Goal: Information Seeking & Learning: Learn about a topic

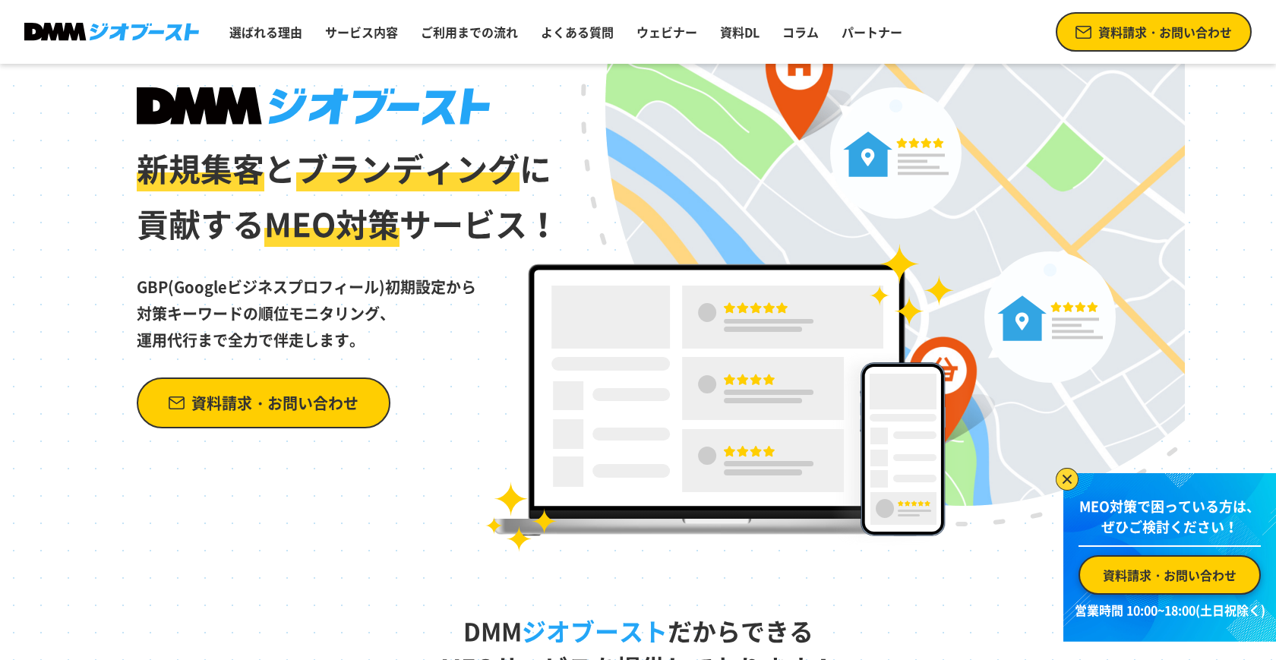
scroll to position [77, 0]
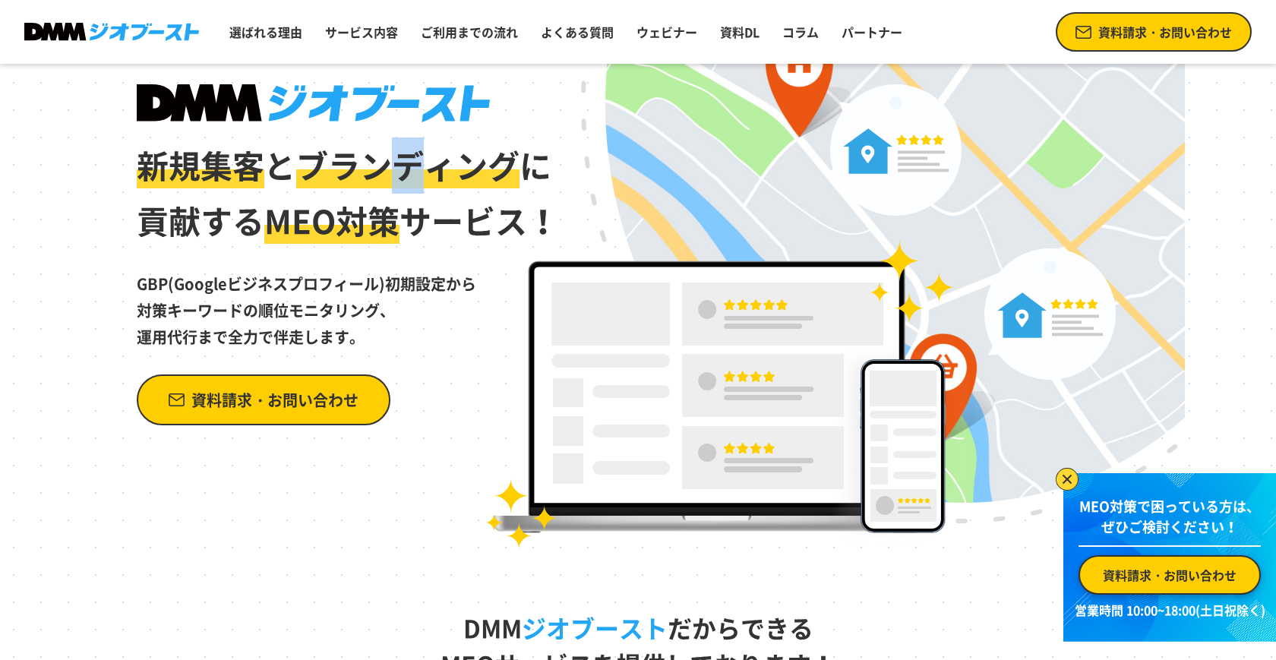
drag, startPoint x: 415, startPoint y: 164, endPoint x: 393, endPoint y: 163, distance: 22.1
click at [393, 163] on span "ブランディング" at bounding box center [407, 164] width 223 height 47
click at [439, 166] on span "ブランディング" at bounding box center [407, 164] width 223 height 47
click at [467, 171] on span "ブランディング" at bounding box center [407, 164] width 223 height 47
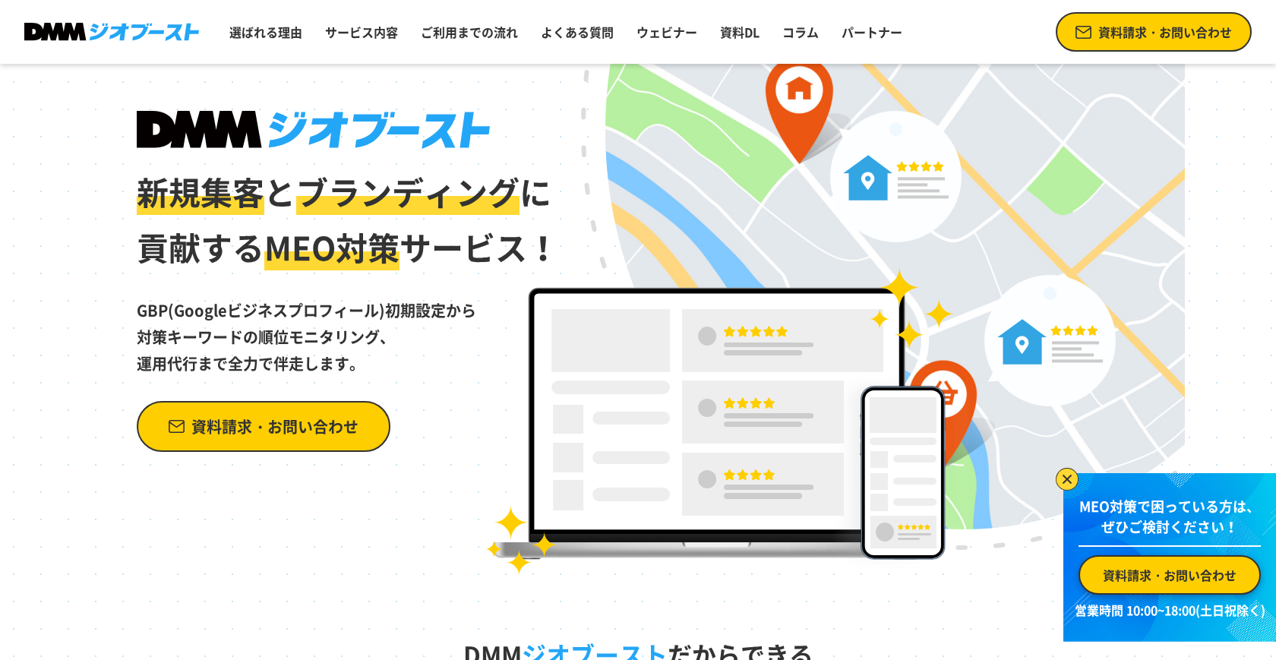
scroll to position [74, 0]
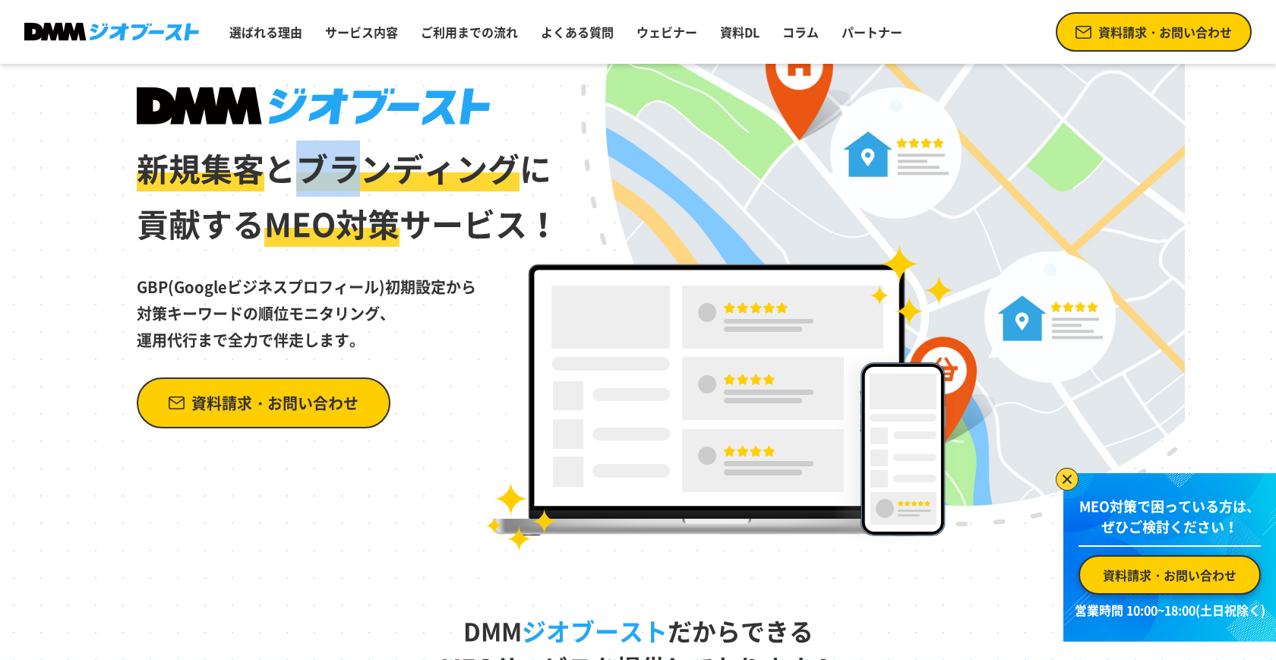
drag, startPoint x: 305, startPoint y: 176, endPoint x: 346, endPoint y: 176, distance: 40.3
click at [346, 176] on span "ブランディング" at bounding box center [407, 167] width 223 height 47
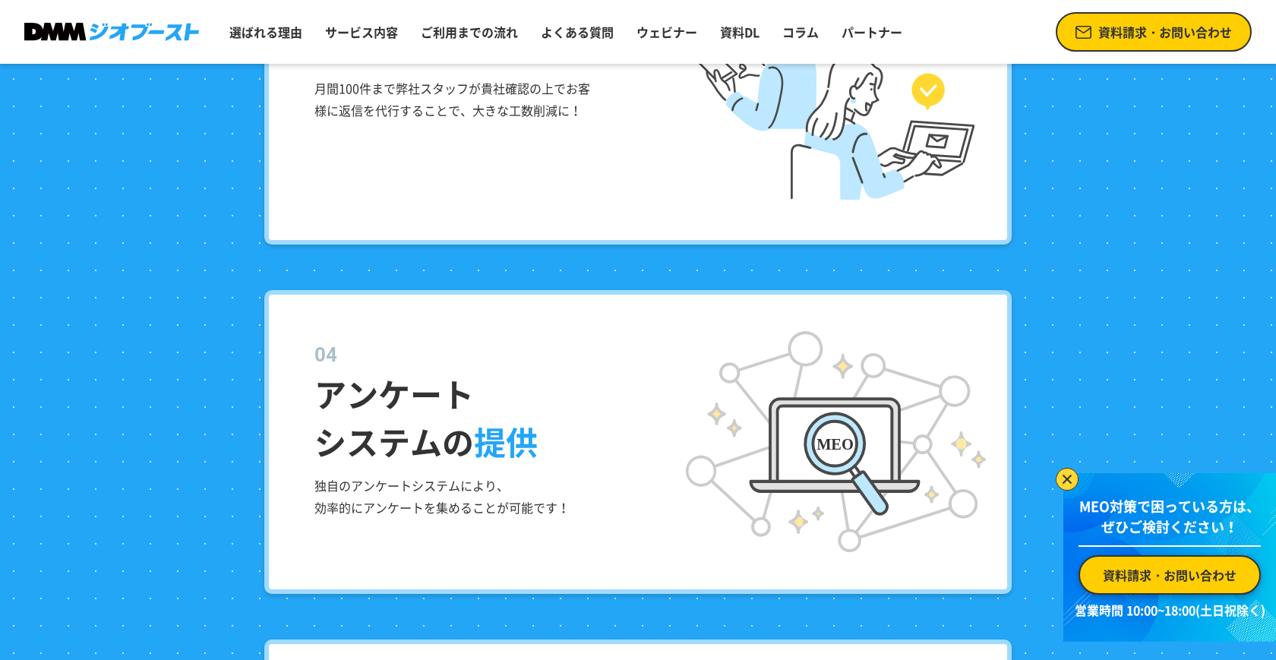
scroll to position [2645, 0]
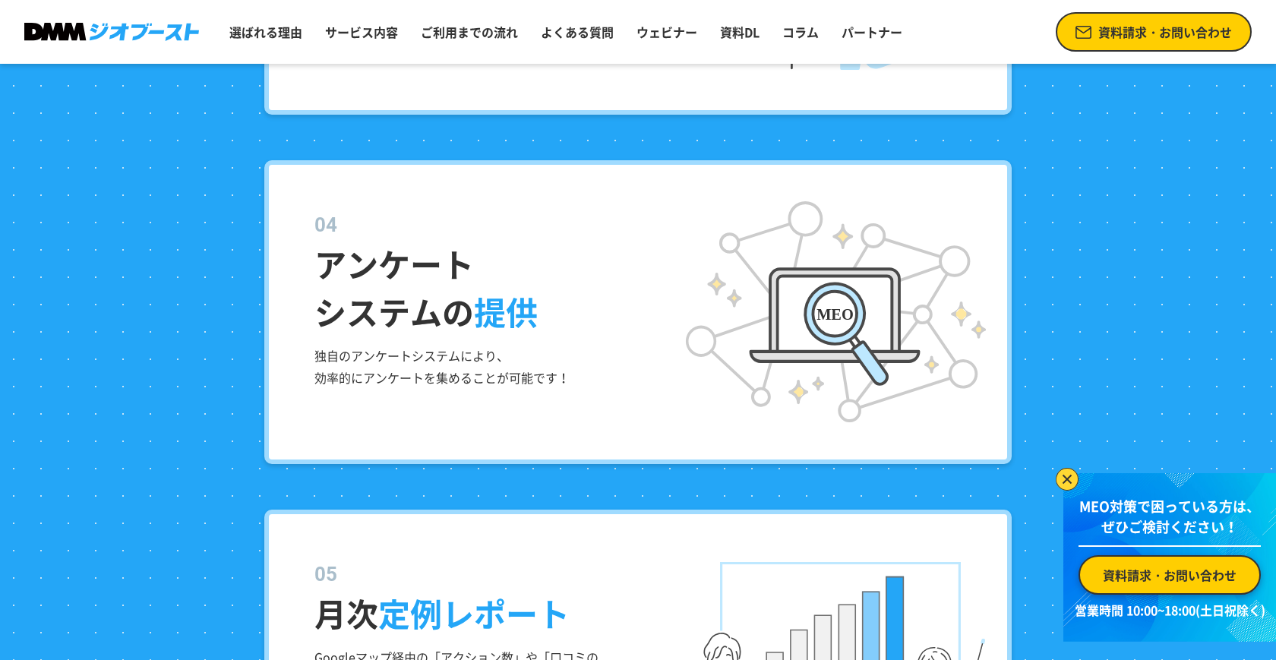
drag, startPoint x: 330, startPoint y: 257, endPoint x: 469, endPoint y: 257, distance: 138.3
click at [470, 257] on dt "アンケート システムの 提供" at bounding box center [650, 272] width 670 height 125
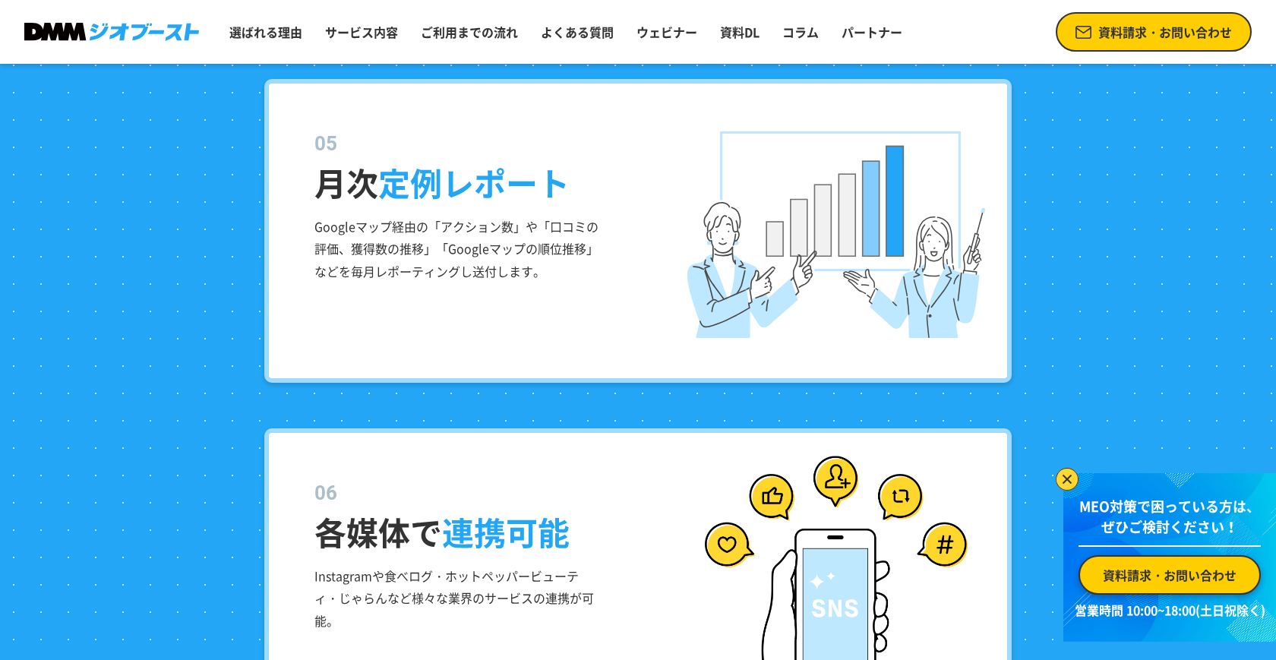
scroll to position [3050, 0]
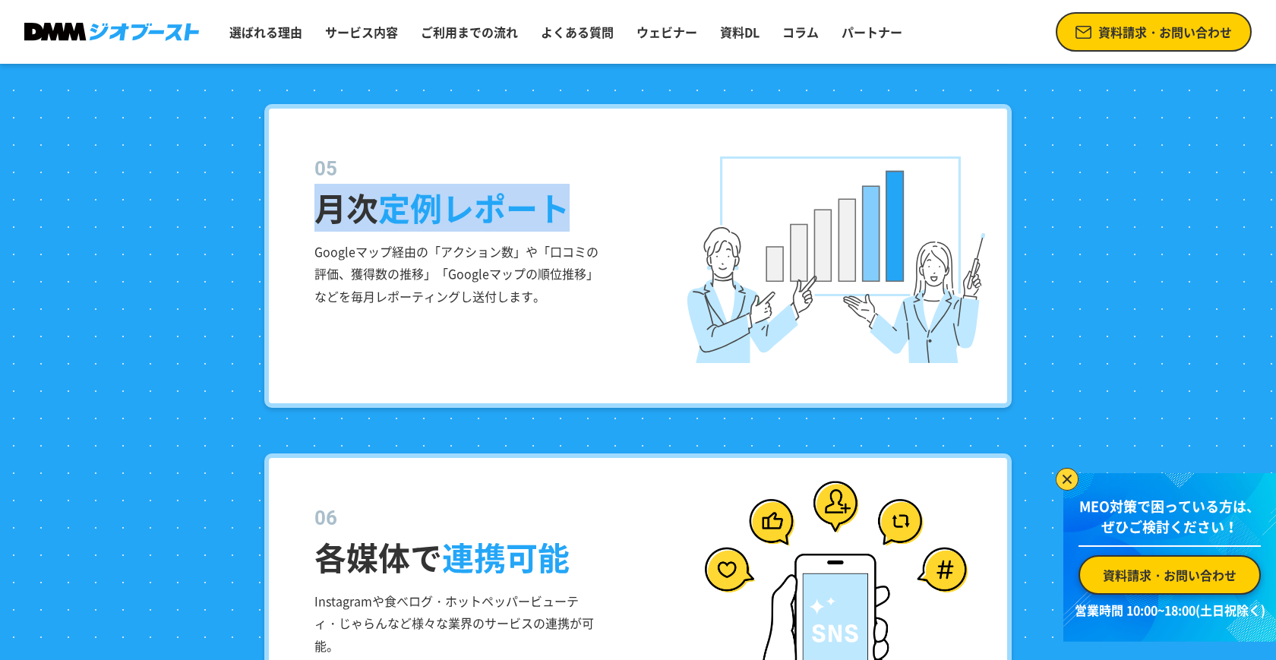
drag, startPoint x: 318, startPoint y: 203, endPoint x: 556, endPoint y: 203, distance: 237.8
click at [557, 204] on dt "月次 定例レポート" at bounding box center [650, 192] width 670 height 77
click at [556, 203] on span "定例レポート" at bounding box center [473, 207] width 191 height 47
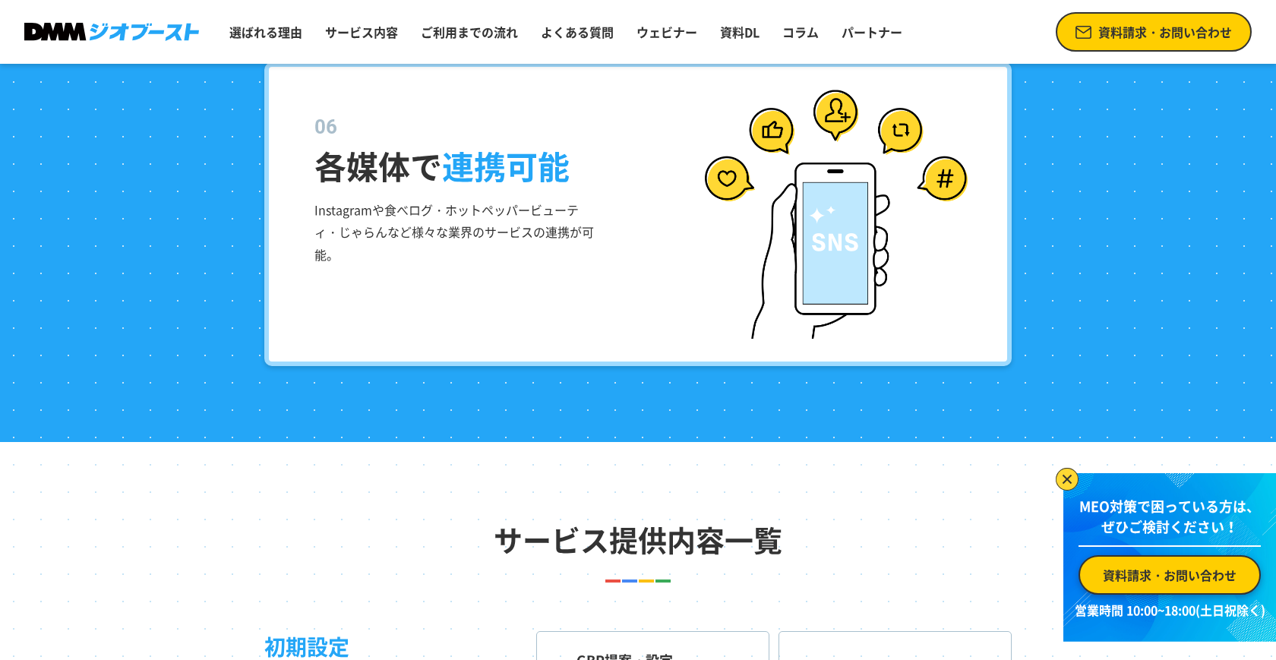
scroll to position [3460, 0]
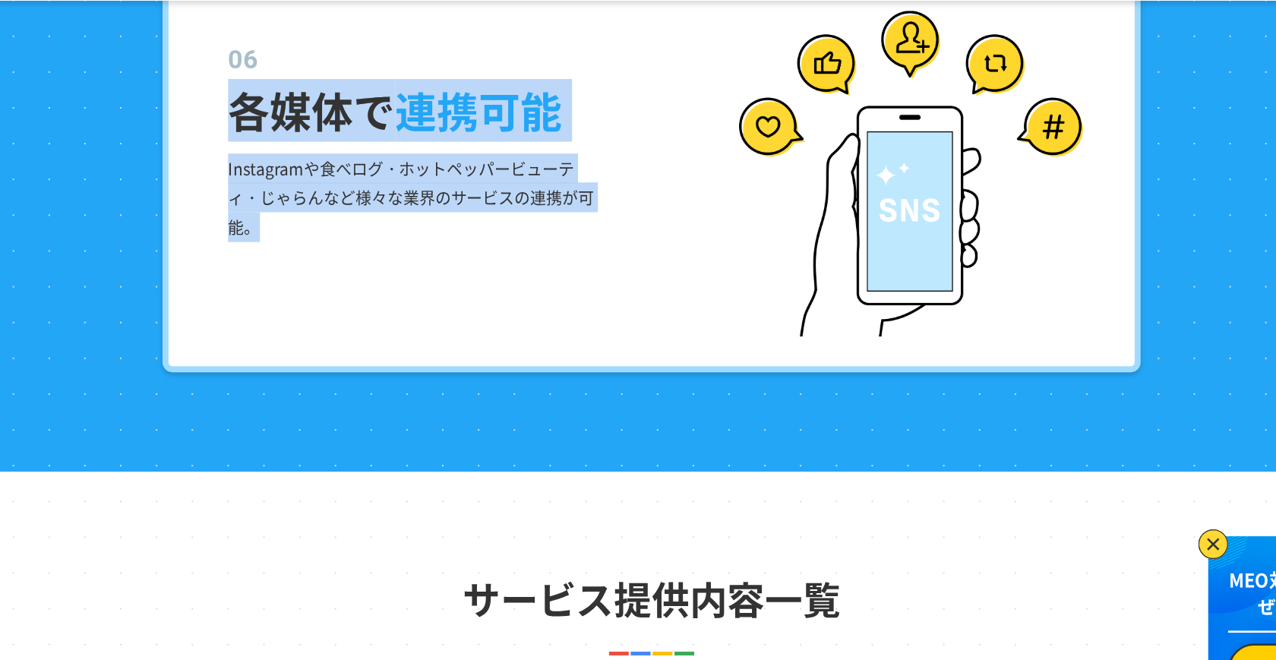
drag, startPoint x: 326, startPoint y: 149, endPoint x: 544, endPoint y: 244, distance: 237.8
click at [545, 245] on div "各媒体で 連携可能 Instagramや食べログ・ホットペッパービューティ・じゃらんなど様々な業界のサービスの連携が可能。" at bounding box center [638, 196] width 748 height 304
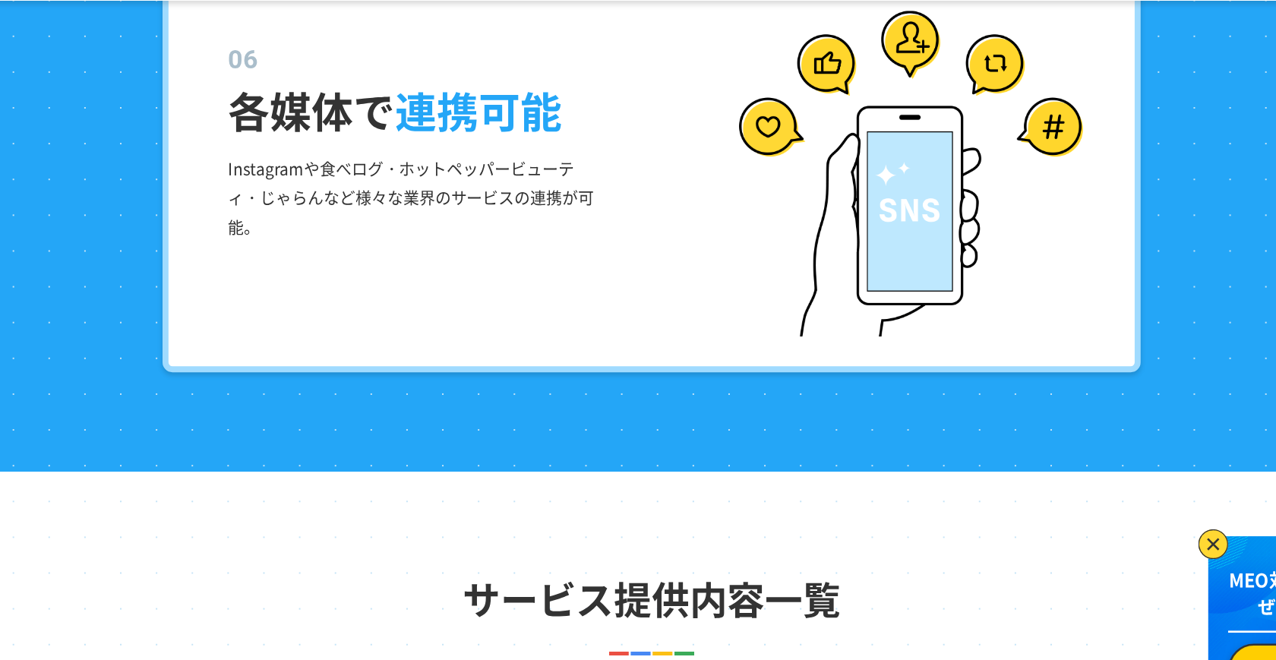
click at [337, 144] on dt "各媒体で 連携可能" at bounding box center [650, 132] width 670 height 77
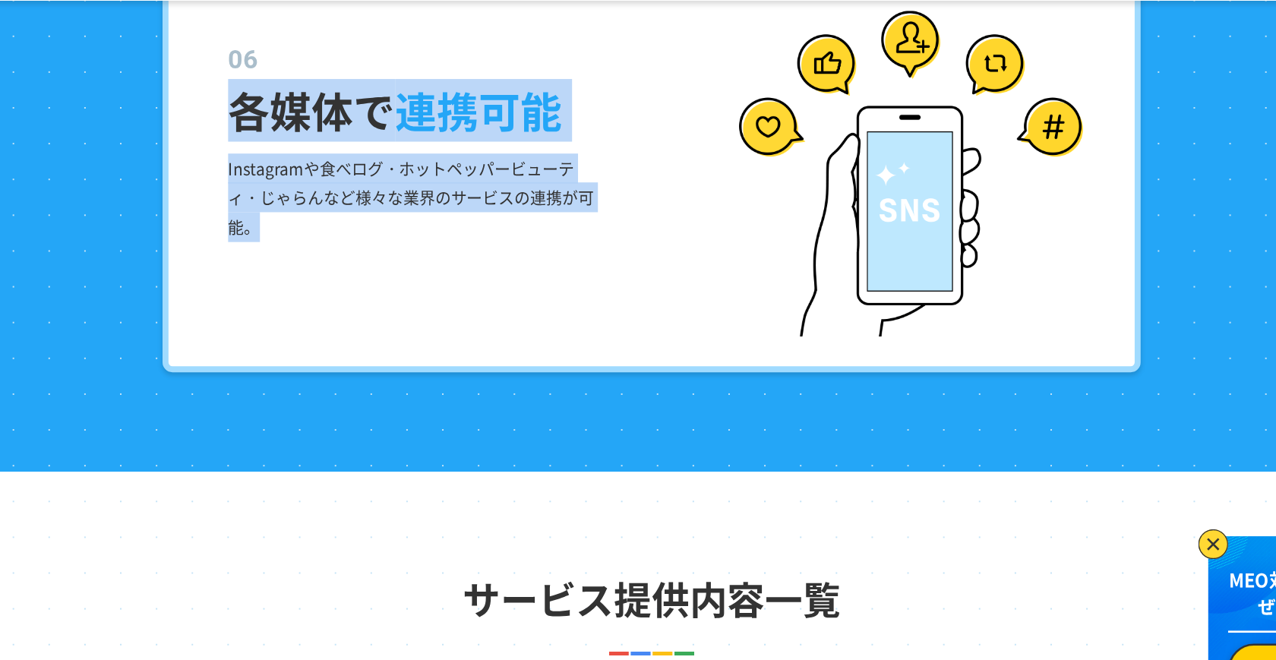
drag, startPoint x: 320, startPoint y: 144, endPoint x: 380, endPoint y: 230, distance: 105.4
click at [381, 230] on div "各媒体で 連携可能 Instagramや食べログ・ホットペッパービューティ・じゃらんなど様々な業界のサービスの連携が可能。" at bounding box center [638, 196] width 748 height 304
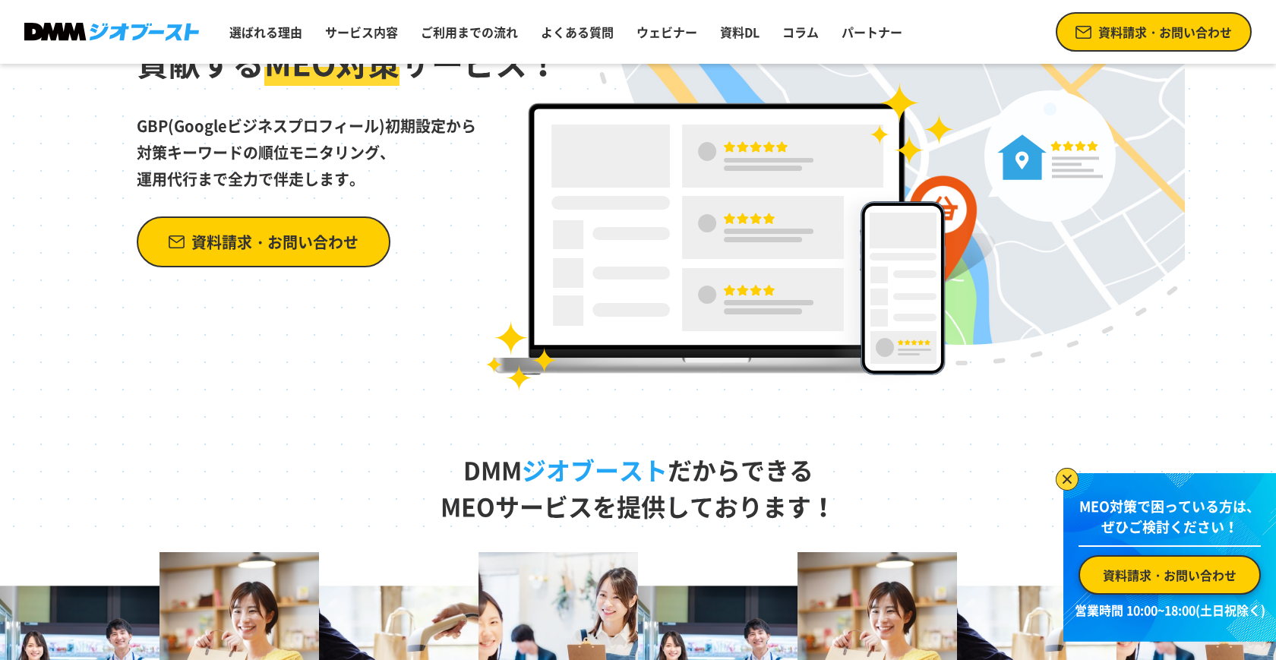
scroll to position [181, 0]
